Goal: Information Seeking & Learning: Learn about a topic

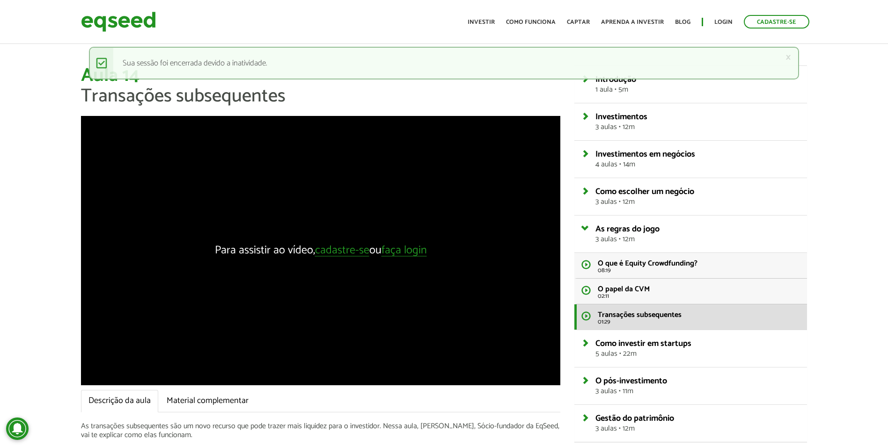
click at [729, 30] on div "Toggle navigation Início Investir Como funciona Captar Aprenda a investir Blog …" at bounding box center [638, 21] width 351 height 25
click at [727, 27] on ul "Início Investir Como funciona Captar Aprenda a investir Blog Login Cadastre-se" at bounding box center [638, 22] width 351 height 14
click at [722, 25] on link "Login" at bounding box center [723, 22] width 18 height 6
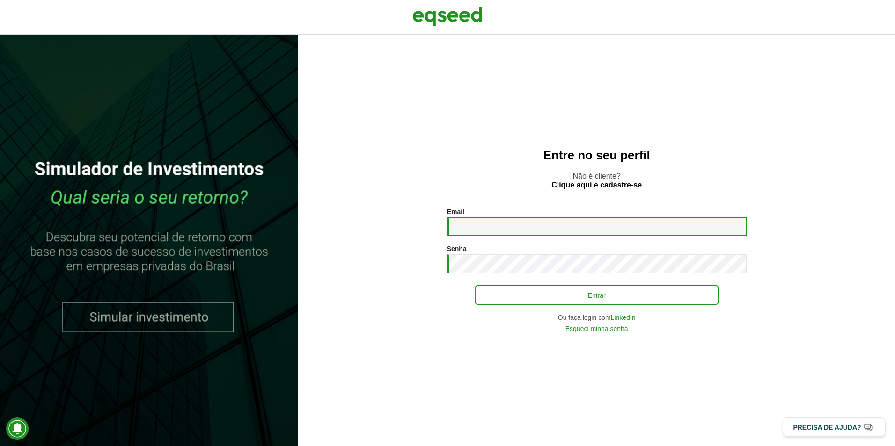
type input "**********"
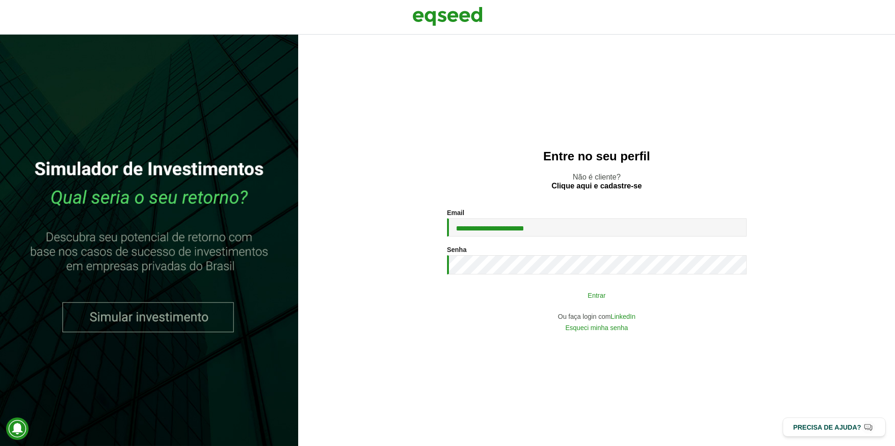
click at [569, 297] on button "Entrar" at bounding box center [596, 295] width 243 height 18
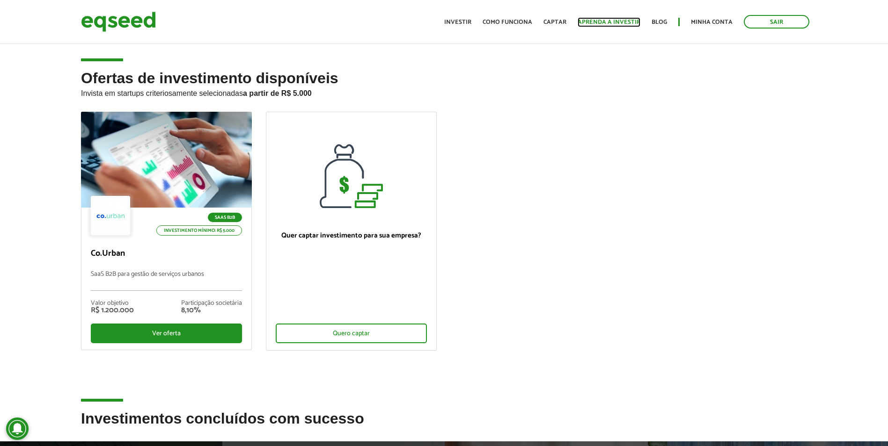
click at [600, 22] on link "Aprenda a investir" at bounding box center [608, 22] width 63 height 6
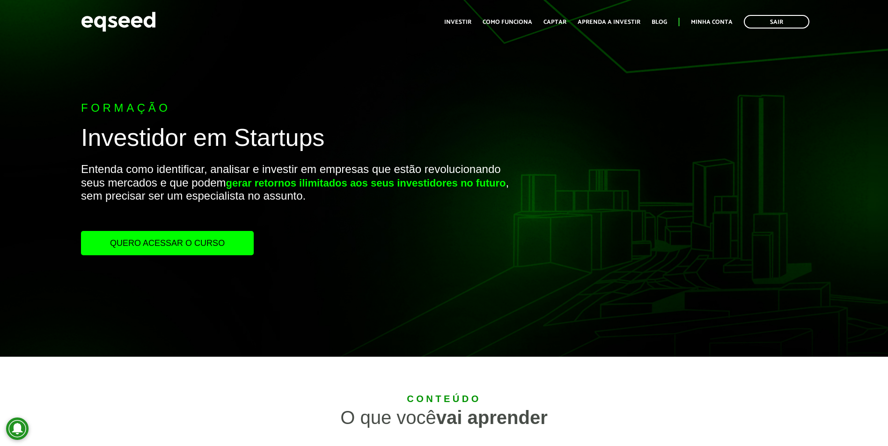
click at [142, 247] on link "Quero acessar o curso" at bounding box center [167, 243] width 173 height 24
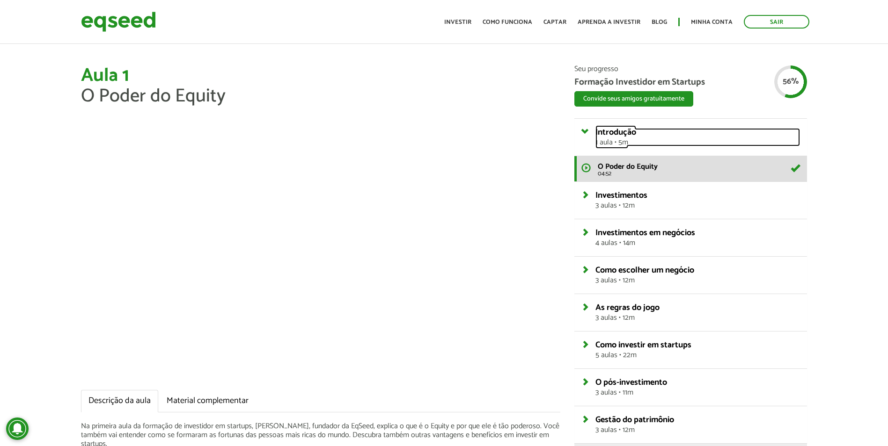
click at [646, 137] on link "Introdução 1 aula • 5m" at bounding box center [697, 137] width 204 height 18
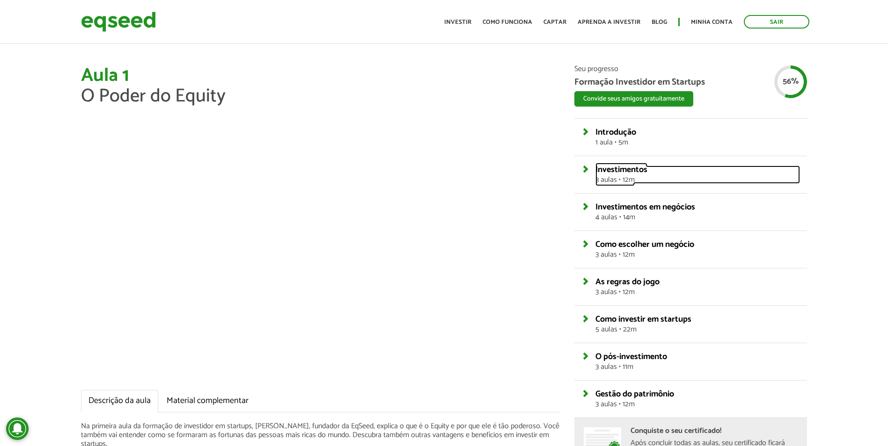
click at [639, 174] on span "Investimentos" at bounding box center [621, 170] width 52 height 14
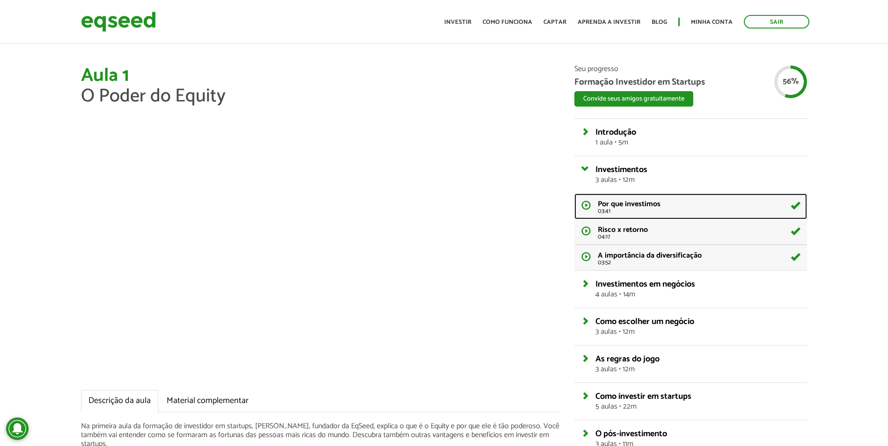
click at [630, 202] on span "Por que investimos" at bounding box center [629, 204] width 63 height 13
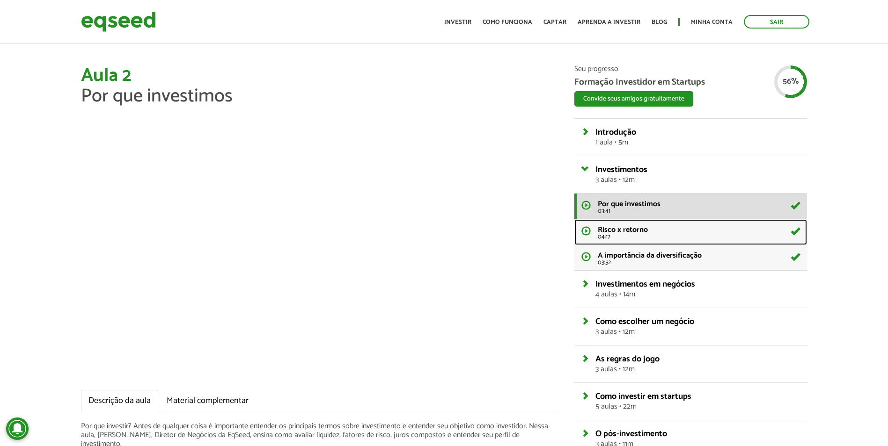
click at [633, 238] on span "04:17" at bounding box center [699, 237] width 202 height 6
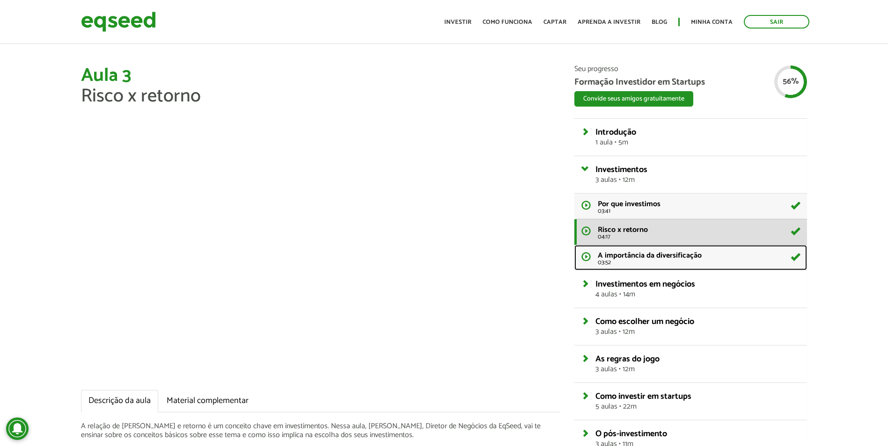
click at [645, 261] on span "A importância da diversificação" at bounding box center [650, 255] width 104 height 13
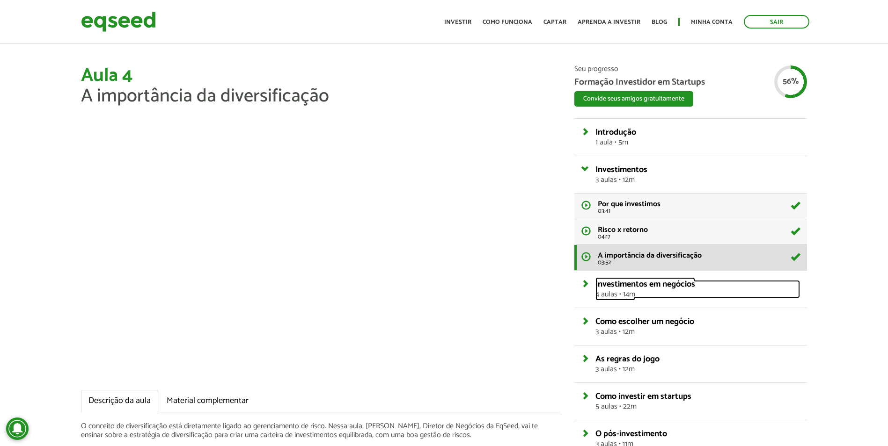
click at [668, 285] on span "Investimentos em negócios" at bounding box center [645, 284] width 100 height 14
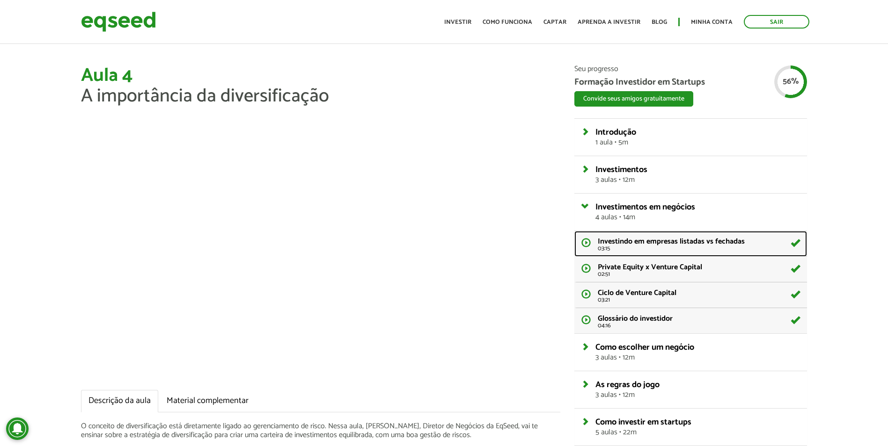
click at [634, 247] on span "Investindo em empresas listadas vs fechadas" at bounding box center [671, 241] width 147 height 13
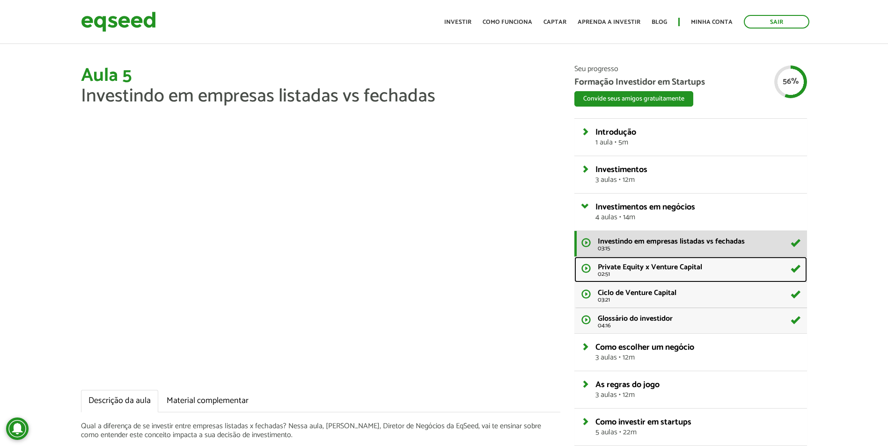
click at [619, 263] on span "Private Equity x Venture Capital" at bounding box center [650, 267] width 104 height 13
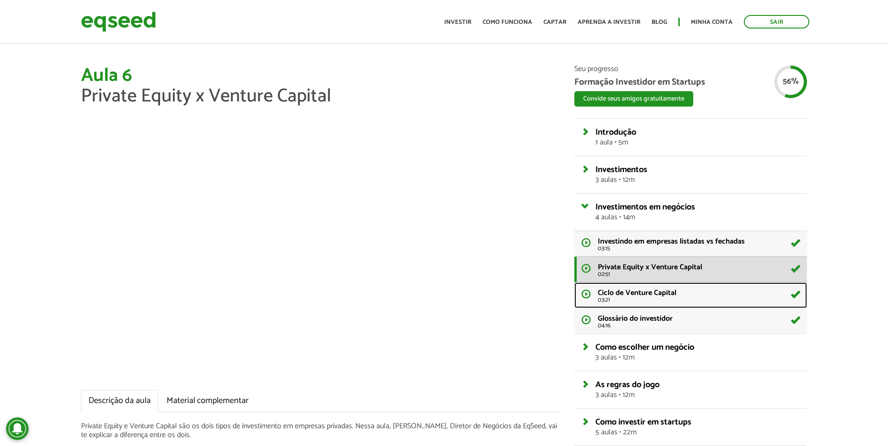
click at [635, 295] on span "Ciclo de Venture Capital" at bounding box center [637, 293] width 79 height 13
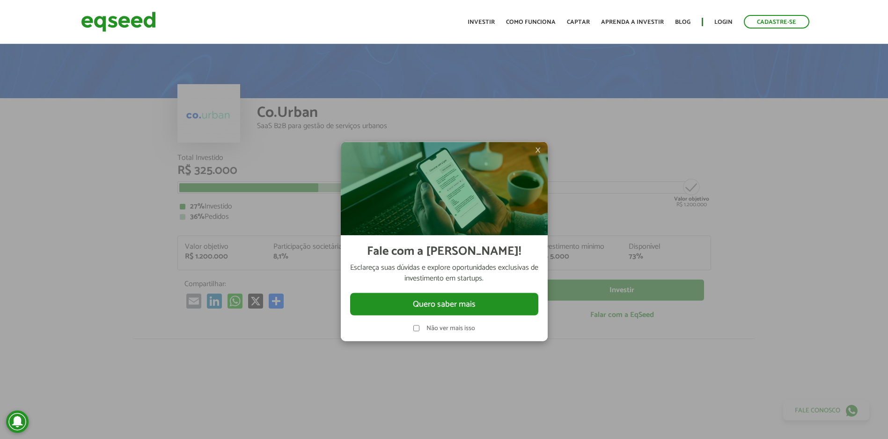
click at [540, 155] on span "×" at bounding box center [538, 149] width 6 height 11
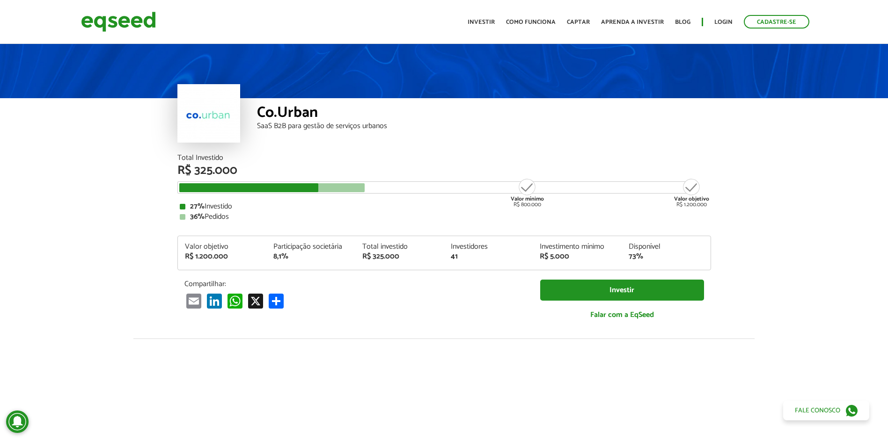
click at [490, 16] on ul "Início Investir Como funciona Captar Aprenda a investir Blog Login Cadastre-se" at bounding box center [638, 22] width 351 height 14
click at [484, 19] on link "Investir" at bounding box center [480, 22] width 27 height 6
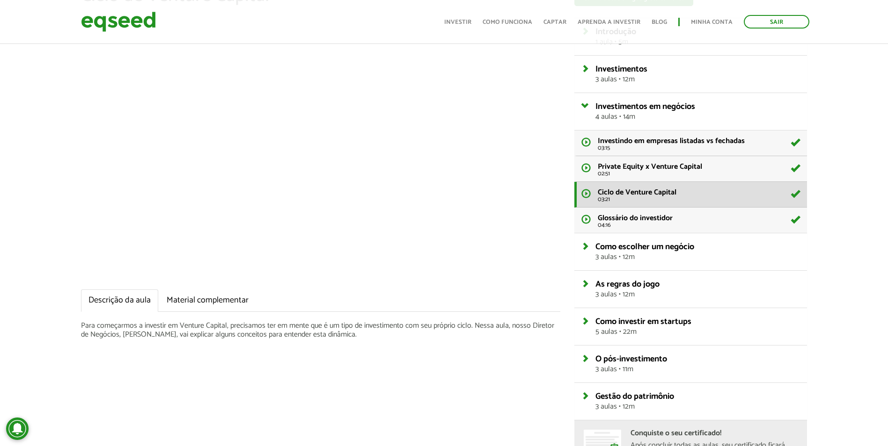
scroll to position [78, 0]
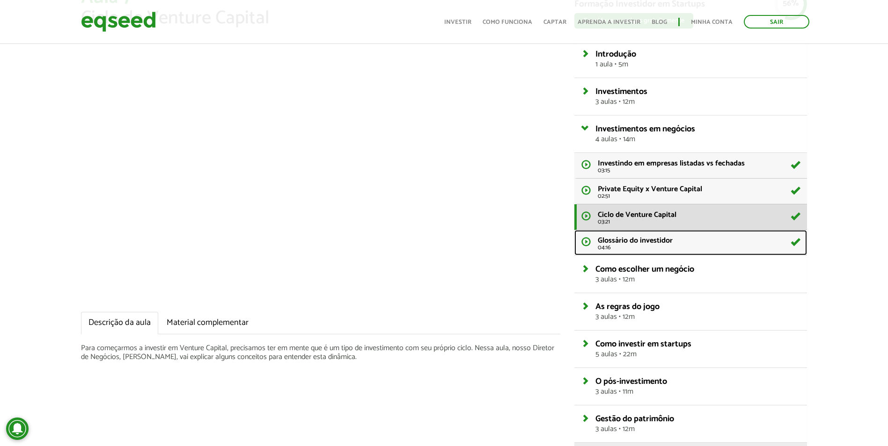
click at [630, 248] on span "04:16" at bounding box center [699, 248] width 202 height 6
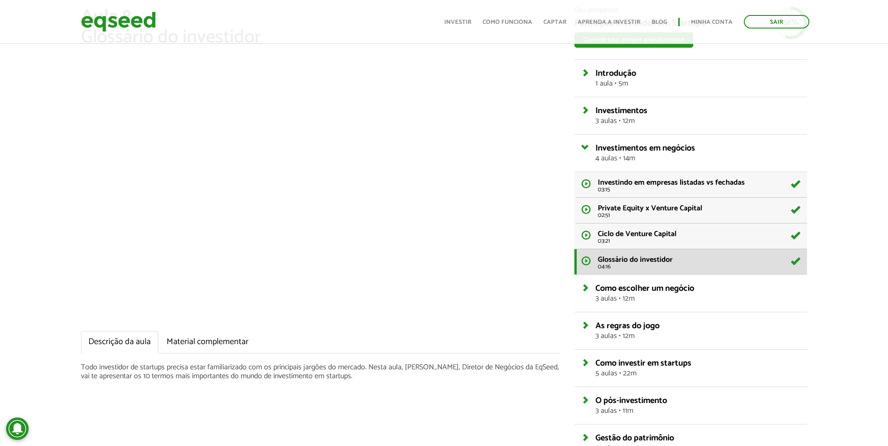
scroll to position [78, 0]
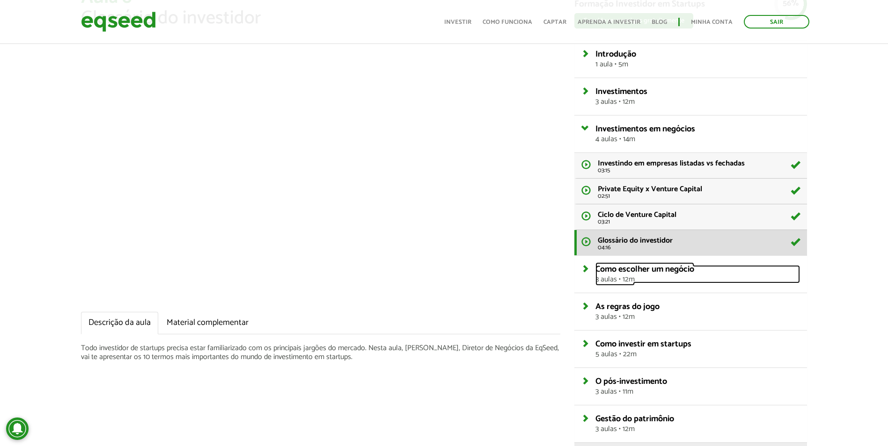
click at [611, 272] on span "Como escolher um negócio" at bounding box center [644, 269] width 99 height 14
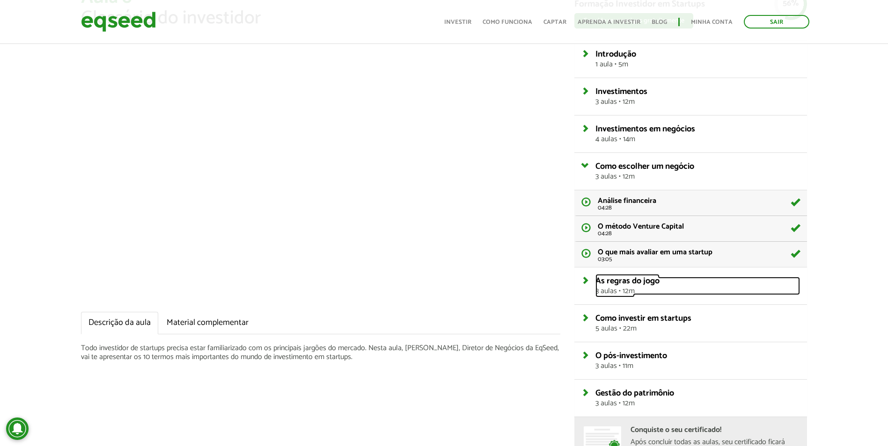
click at [628, 282] on span "As regras do jogo" at bounding box center [627, 281] width 64 height 14
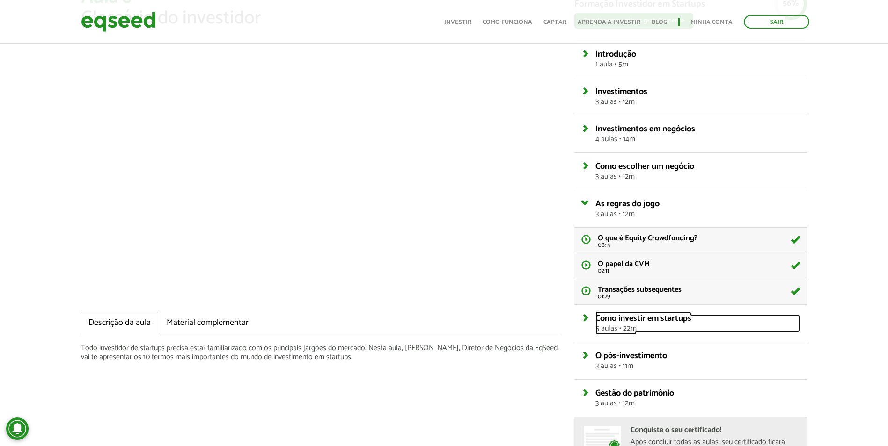
click at [630, 316] on span "Como investir em startups" at bounding box center [643, 319] width 96 height 14
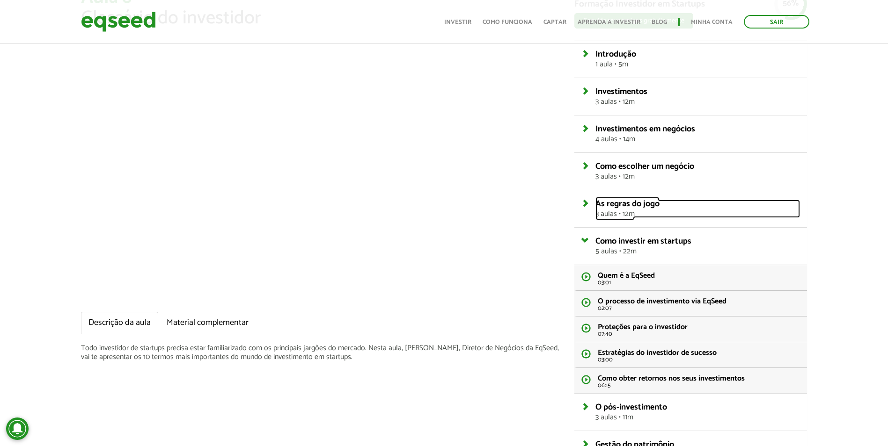
click at [634, 199] on span "As regras do jogo" at bounding box center [627, 204] width 64 height 14
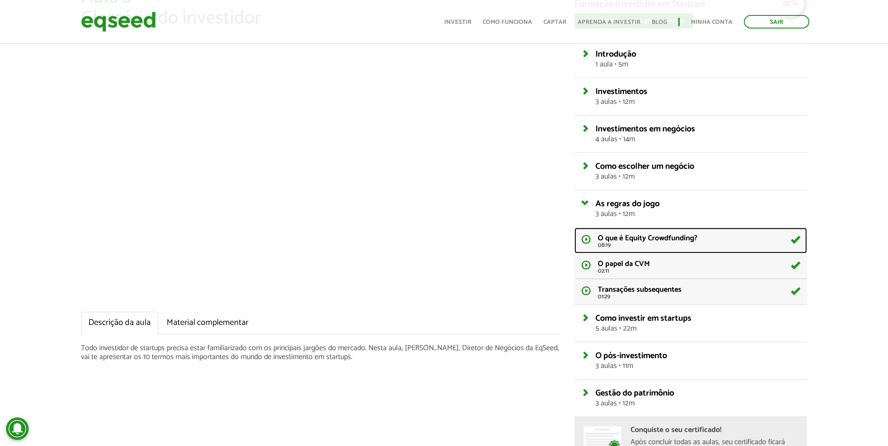
click at [632, 237] on span "O que é Equity Crowdfunding?" at bounding box center [648, 238] width 100 height 13
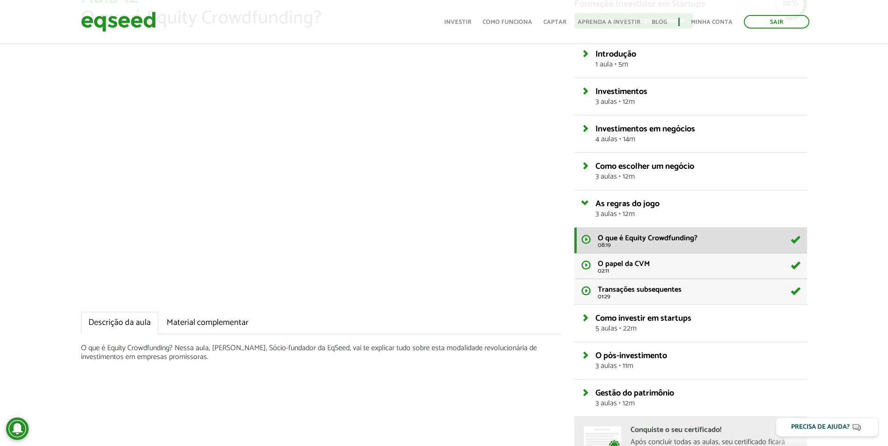
scroll to position [156, 0]
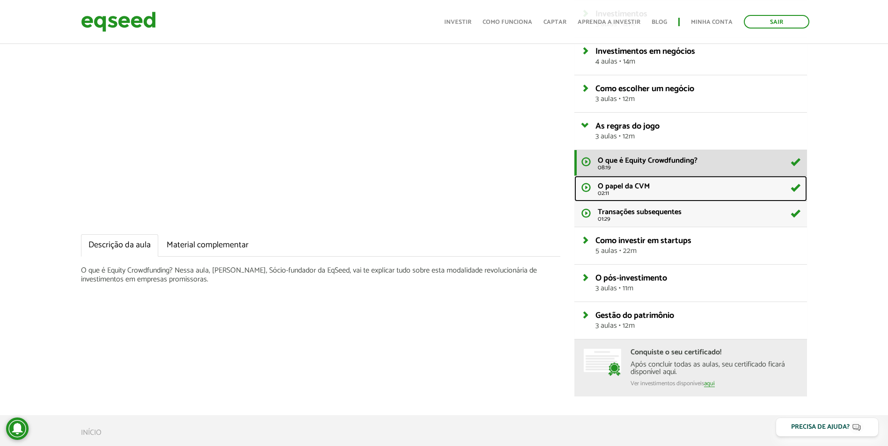
click at [674, 186] on li "O papel da CVM 02:11" at bounding box center [699, 190] width 202 height 14
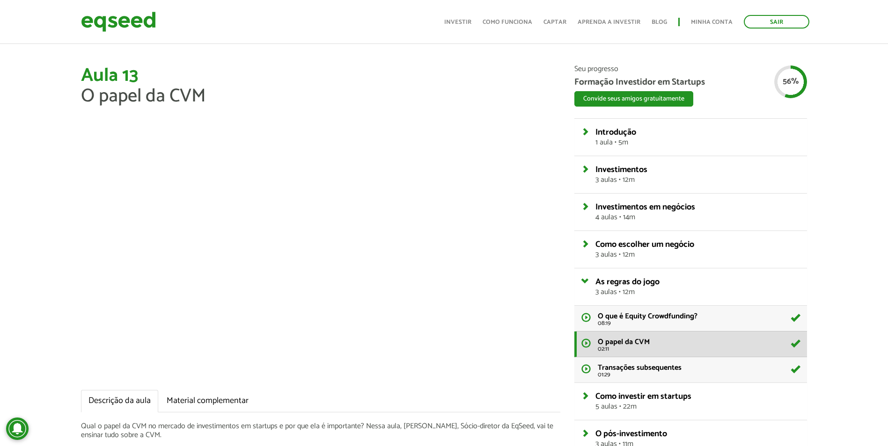
scroll to position [156, 0]
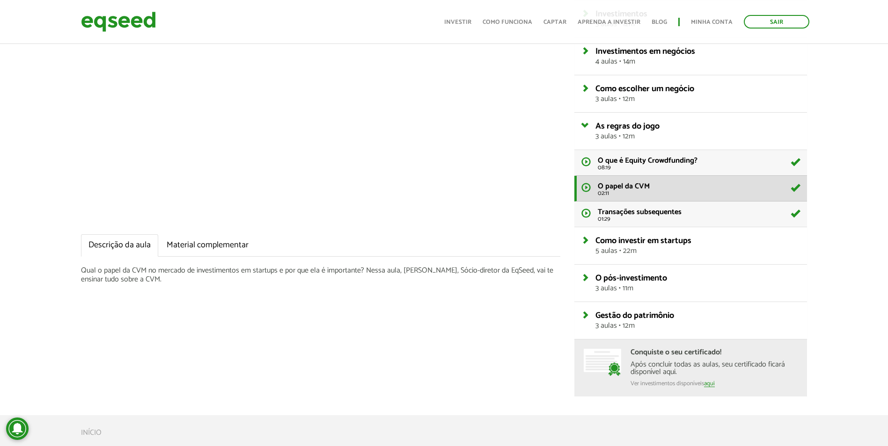
click at [589, 241] on h4 "Como investir em startups 5 aulas • 22m" at bounding box center [690, 246] width 219 height 18
click at [595, 242] on link "Como investir em startups 5 aulas • 22m" at bounding box center [697, 246] width 204 height 18
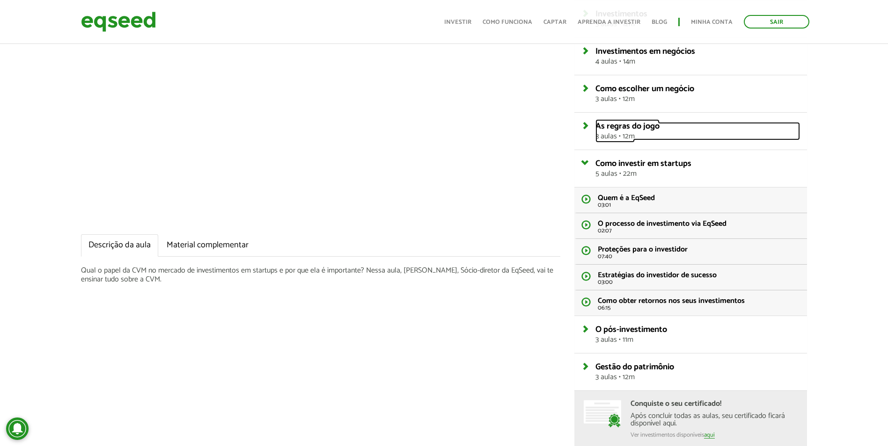
click at [657, 136] on span "3 aulas • 12m" at bounding box center [697, 136] width 204 height 7
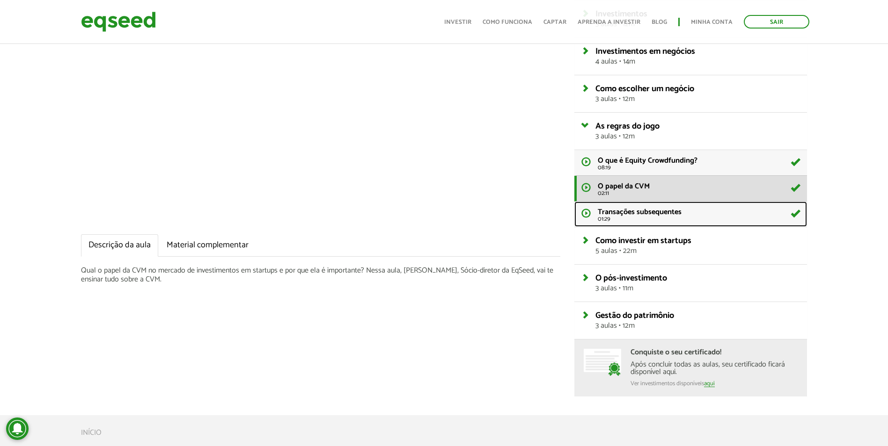
click at [648, 216] on span "Transações subsequentes" at bounding box center [640, 212] width 84 height 13
